Goal: Information Seeking & Learning: Learn about a topic

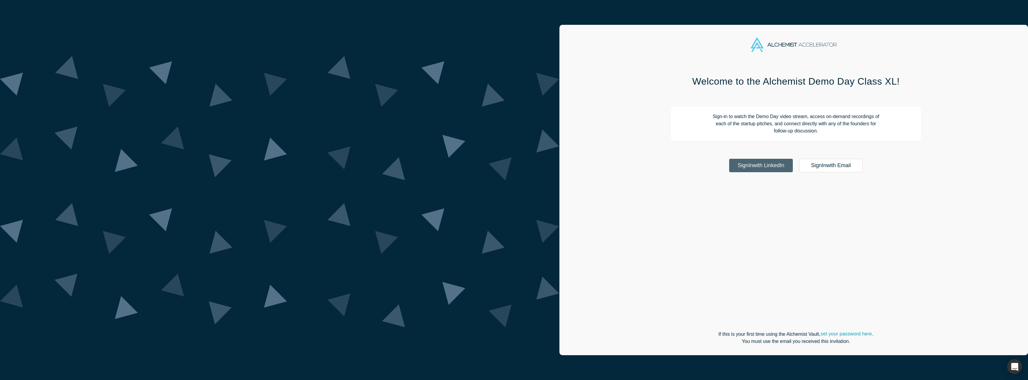
click at [729, 162] on link "Sign In with LinkedIn" at bounding box center [761, 165] width 64 height 13
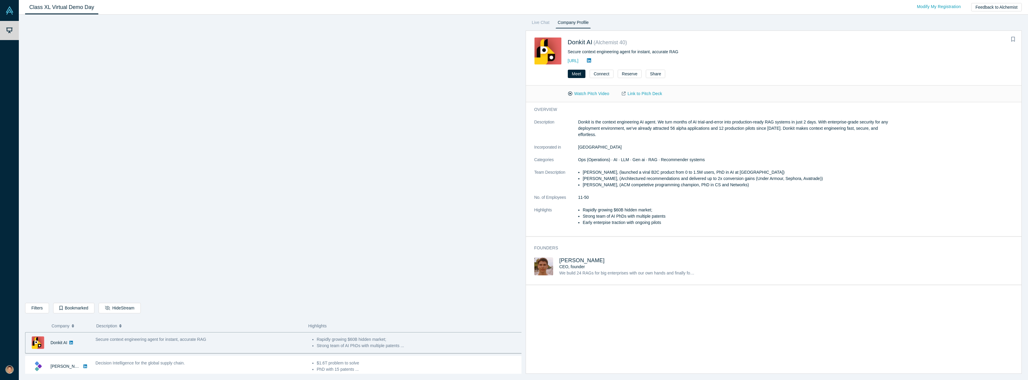
drag, startPoint x: 600, startPoint y: 362, endPoint x: 558, endPoint y: 312, distance: 65.1
click at [600, 361] on div "overview Description Donkit is the context engineering AI agent. We turn months…" at bounding box center [776, 239] width 500 height 275
click at [414, 318] on div "Filters AI Artificial Intelligence AI (Artificial Intelligence) B2B SaaS Data A…" at bounding box center [273, 196] width 496 height 355
click at [396, 343] on li "Strong team of AI PhDs with multiple patents ..." at bounding box center [420, 345] width 206 height 6
click at [391, 366] on li "PhD with 15 patents ..." at bounding box center [420, 369] width 206 height 6
